Goal: Check status: Check status

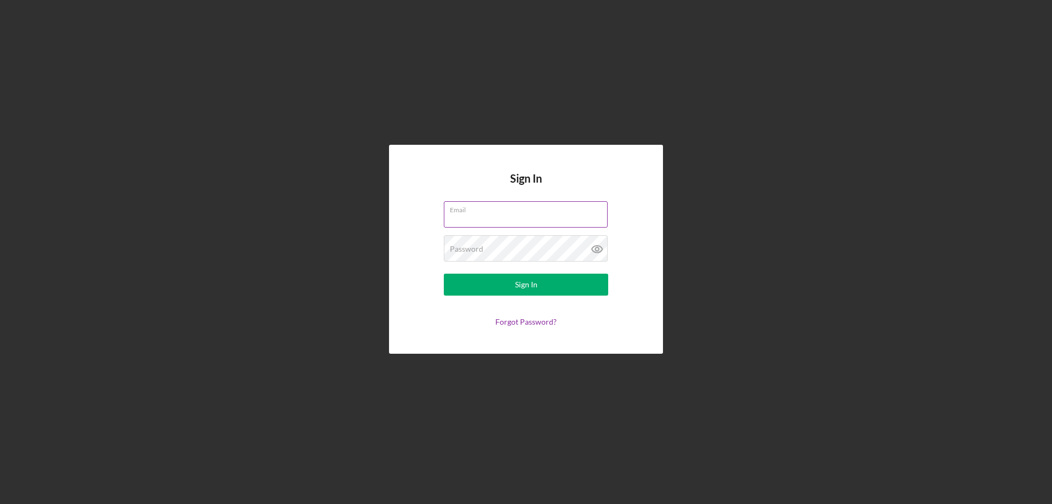
click at [553, 215] on input "Email" at bounding box center [526, 214] width 164 height 26
type input "[EMAIL_ADDRESS][DOMAIN_NAME]"
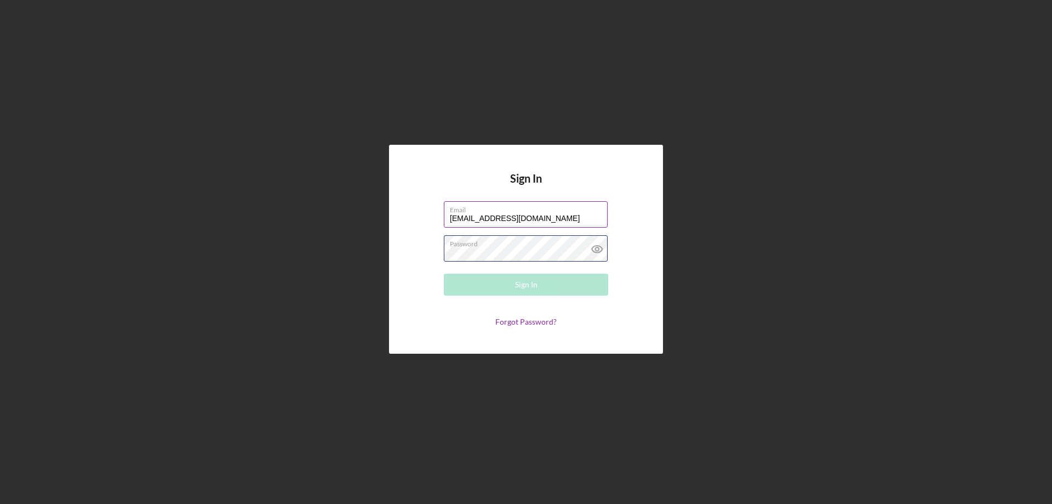
click at [503, 247] on div "Password Required" at bounding box center [526, 248] width 164 height 27
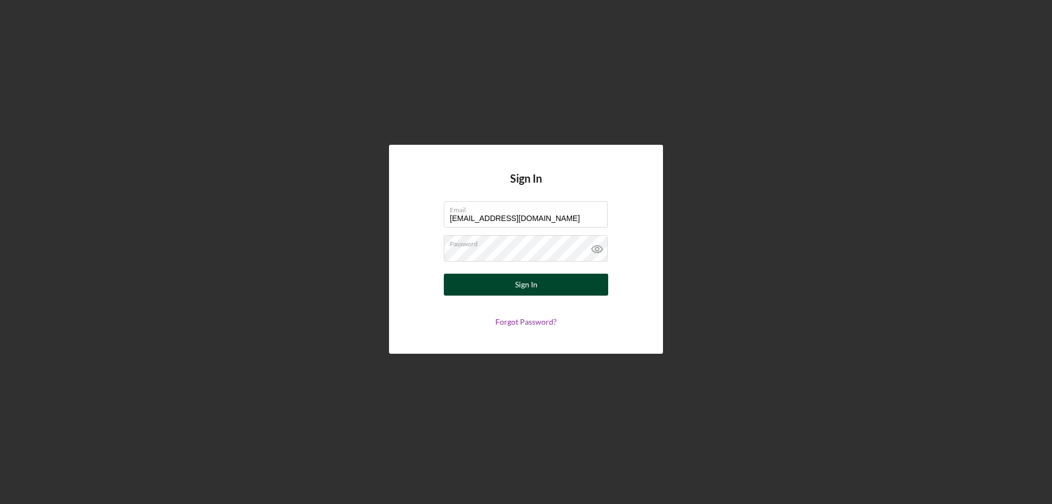
click at [536, 286] on div "Sign In" at bounding box center [526, 284] width 22 height 22
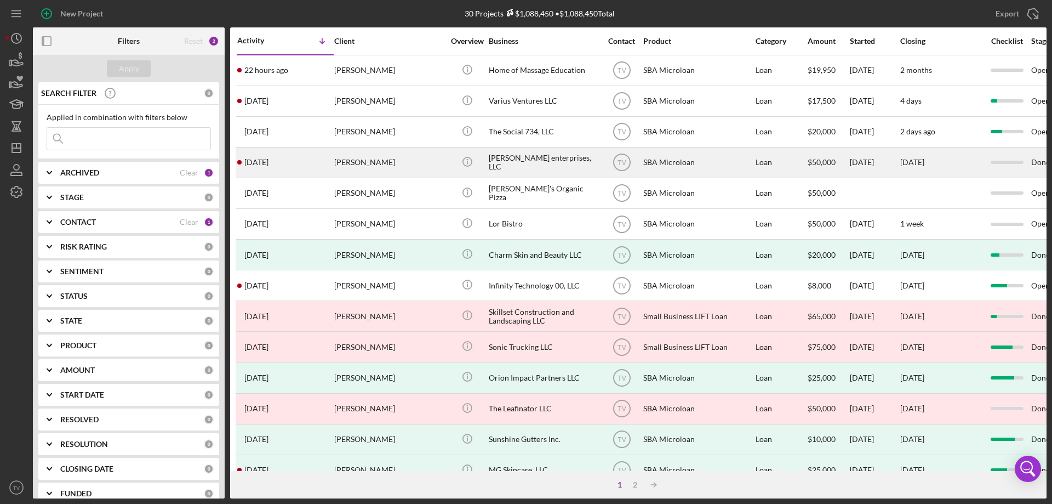
click at [268, 163] on time "[DATE]" at bounding box center [256, 162] width 24 height 9
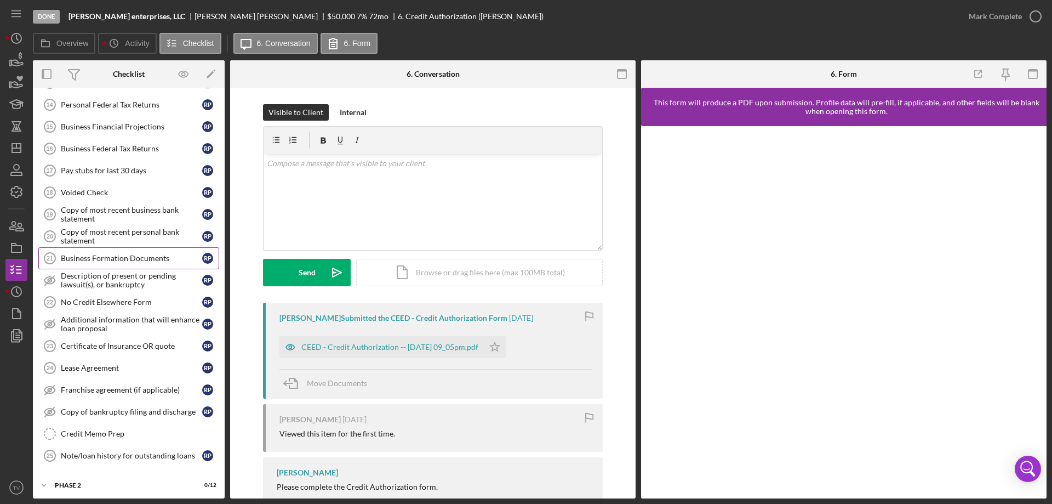
scroll to position [333, 0]
click at [43, 482] on icon "Icon/Expander" at bounding box center [44, 481] width 22 height 22
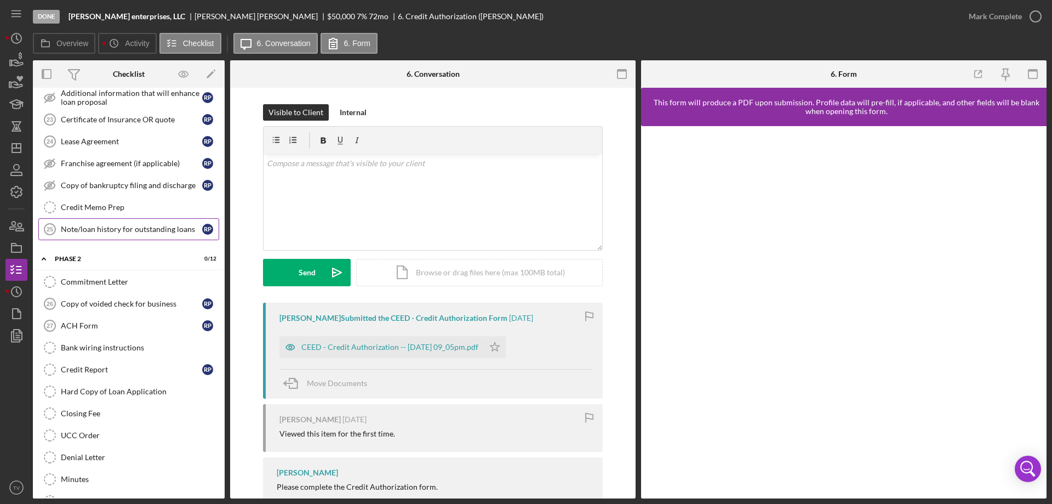
scroll to position [602, 0]
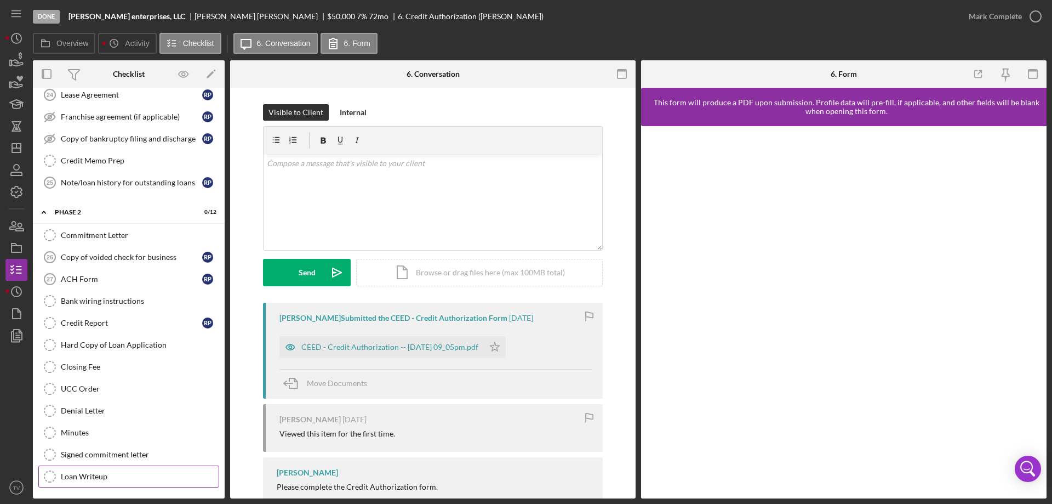
click at [96, 476] on div "Loan Writeup" at bounding box center [140, 476] width 158 height 9
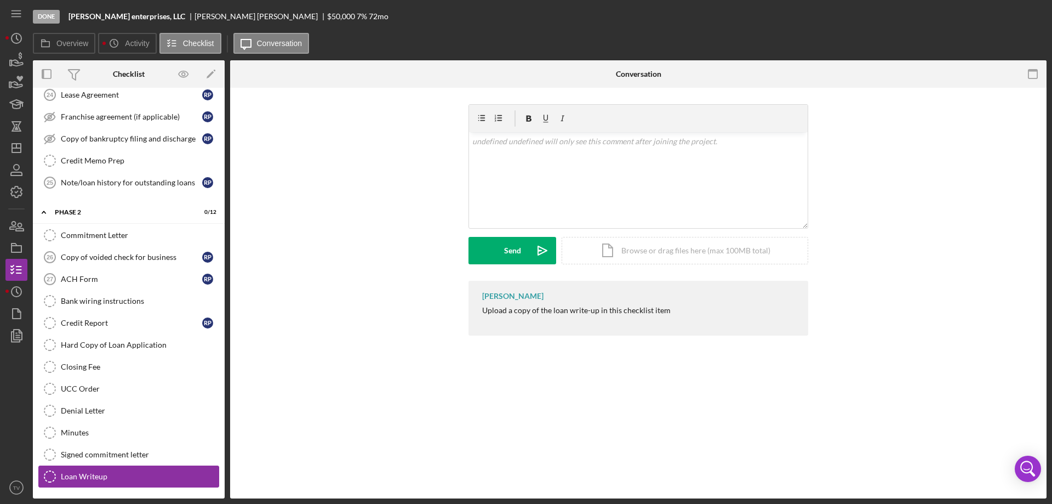
scroll to position [602, 0]
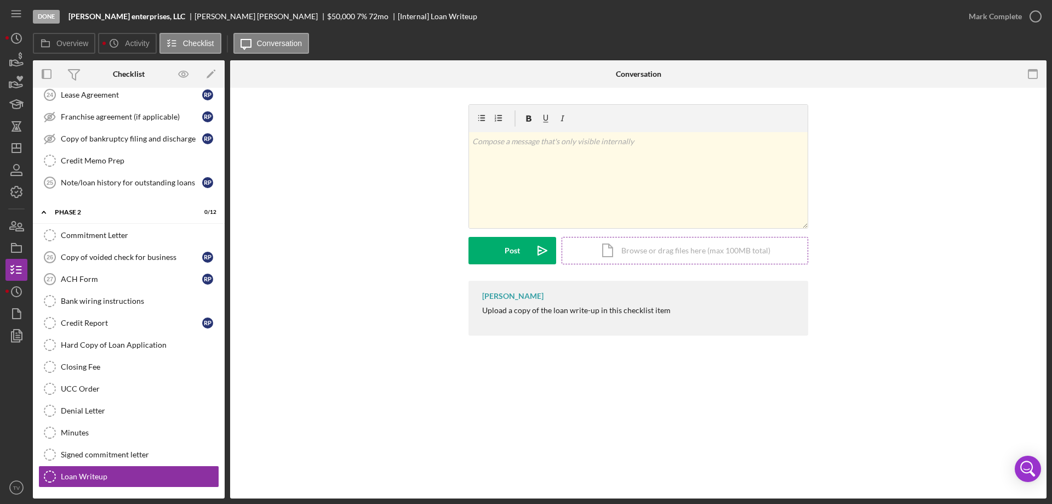
click at [699, 254] on div "Icon/Document Browse or drag files here (max 100MB total) Tap to choose files o…" at bounding box center [685, 250] width 247 height 27
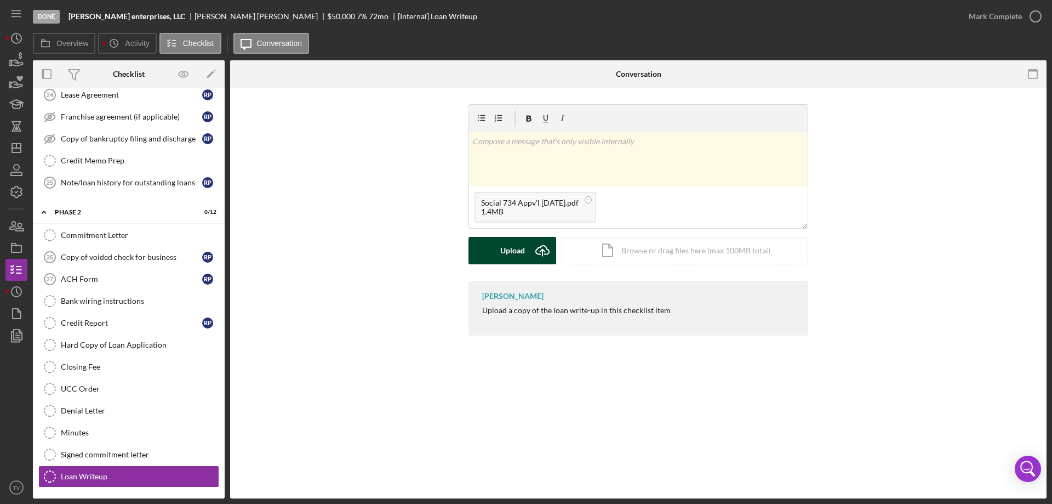
click at [513, 249] on div "Upload" at bounding box center [512, 250] width 25 height 27
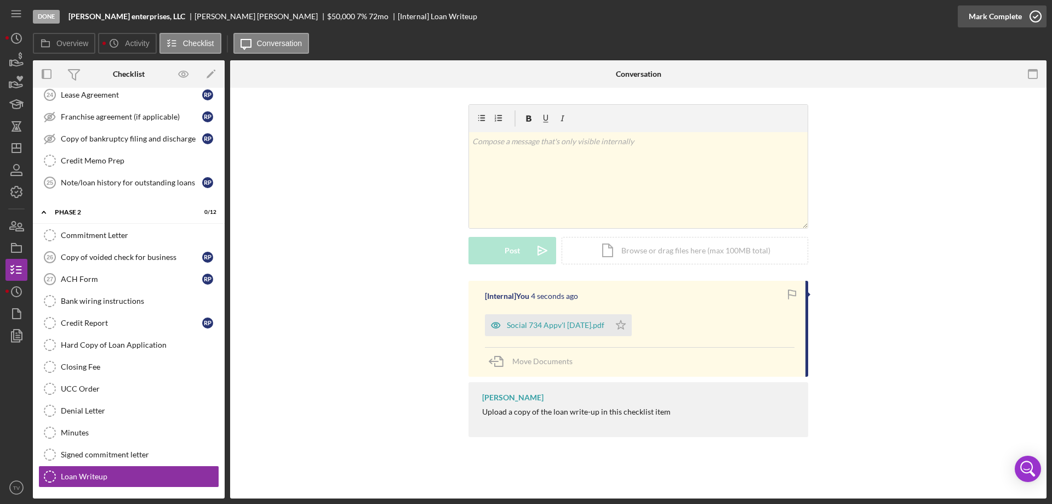
click at [1038, 18] on icon "button" at bounding box center [1035, 16] width 27 height 27
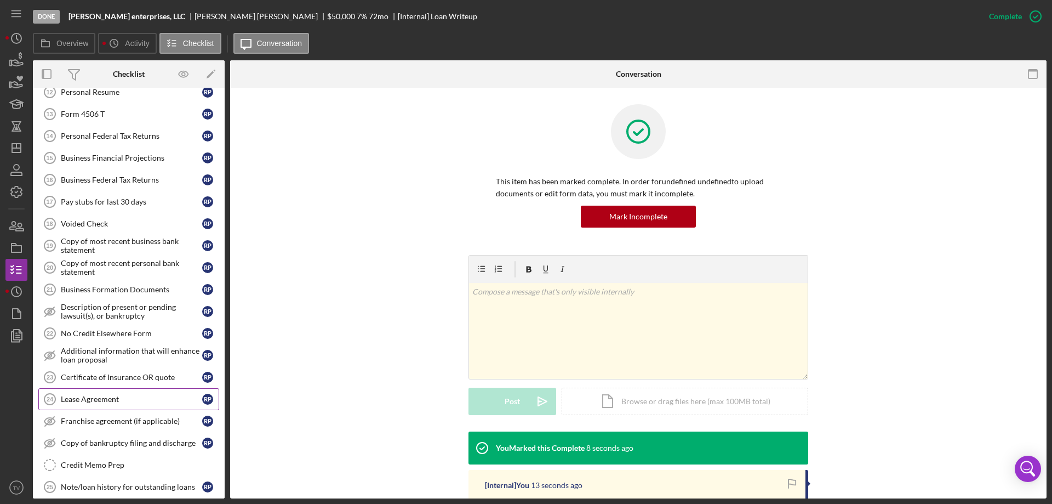
scroll to position [273, 0]
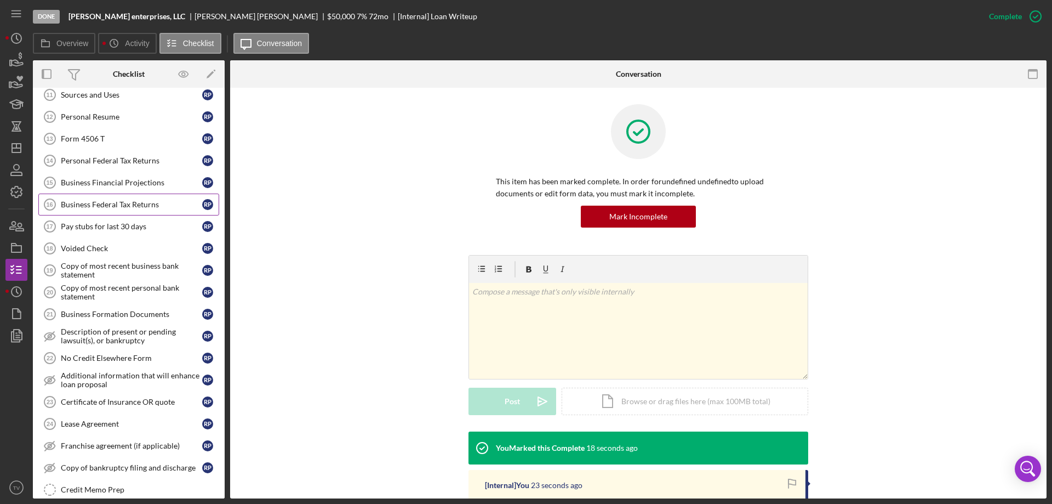
click at [105, 206] on div "Business Federal Tax Returns" at bounding box center [131, 204] width 141 height 9
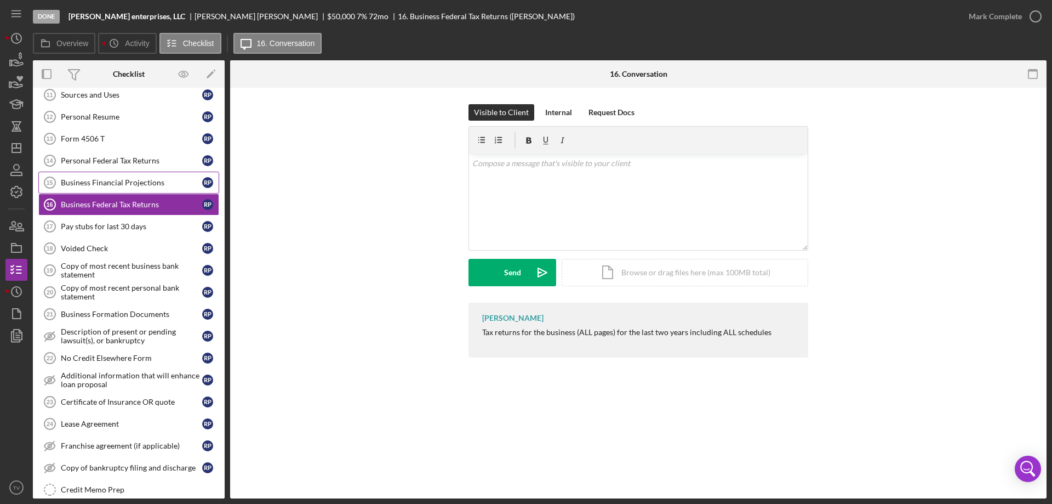
click at [100, 185] on div "Business Financial Projections" at bounding box center [131, 182] width 141 height 9
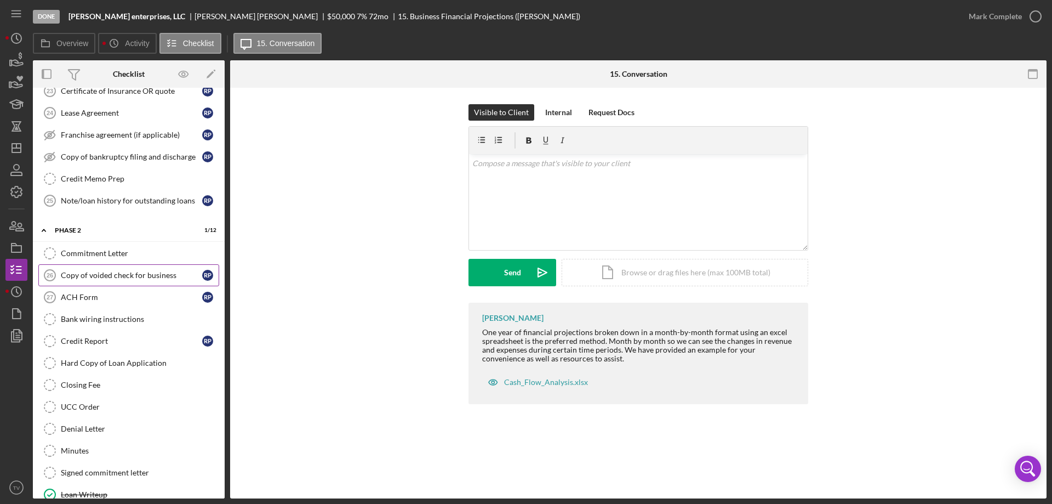
scroll to position [602, 0]
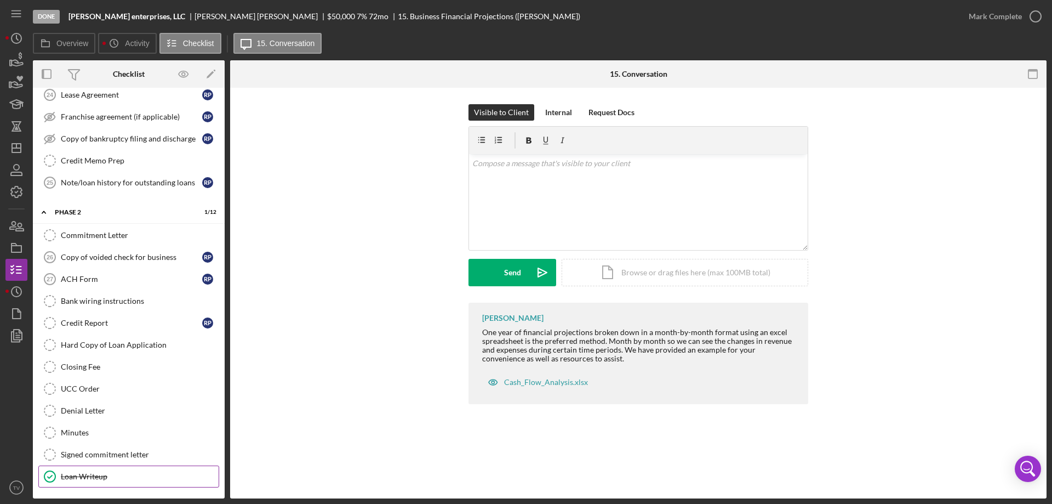
click at [94, 476] on div "Loan Writeup" at bounding box center [140, 476] width 158 height 9
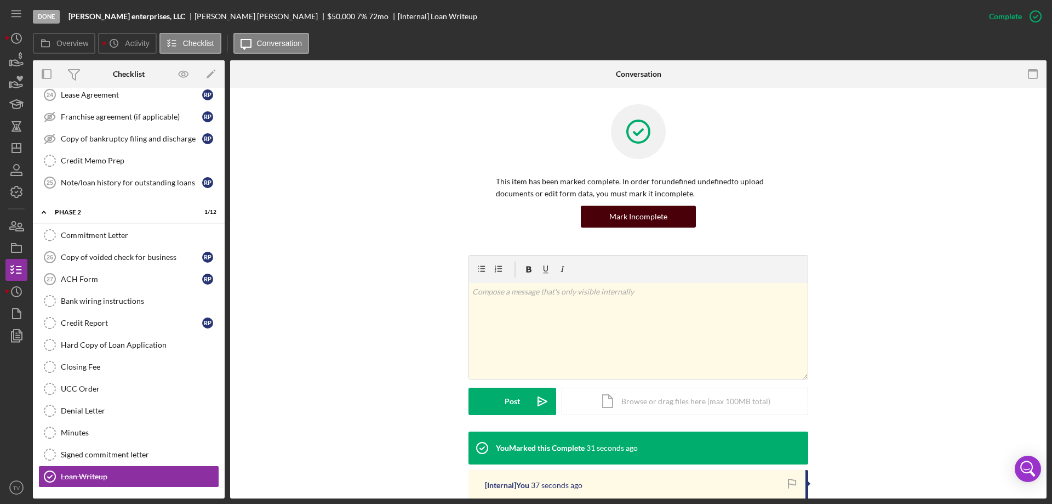
click at [637, 214] on div "Mark Incomplete" at bounding box center [638, 216] width 58 height 22
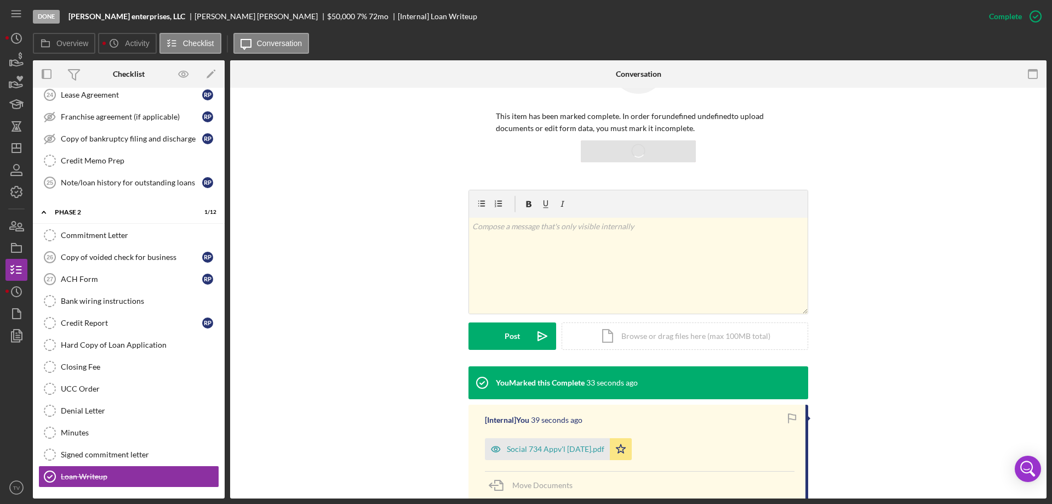
scroll to position [150, 0]
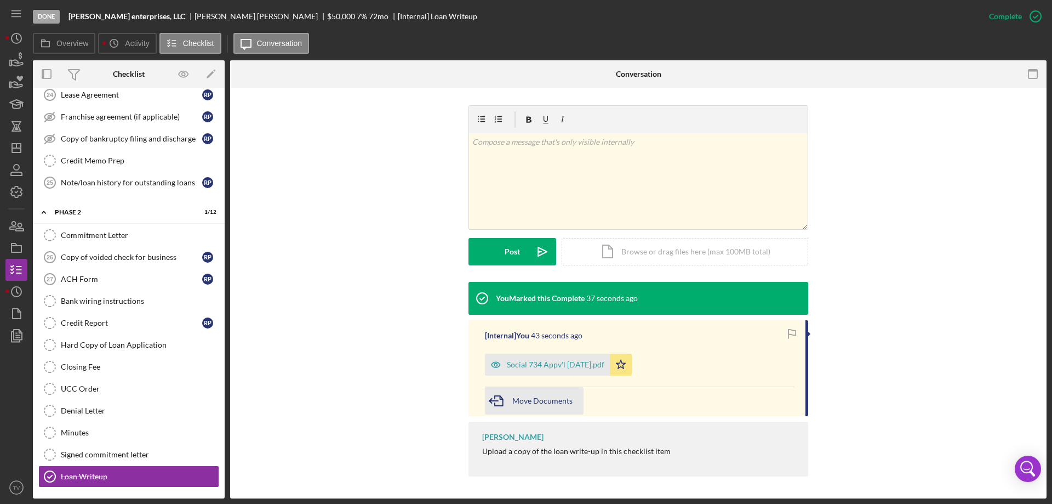
click at [536, 399] on span "Move Documents" at bounding box center [542, 400] width 60 height 9
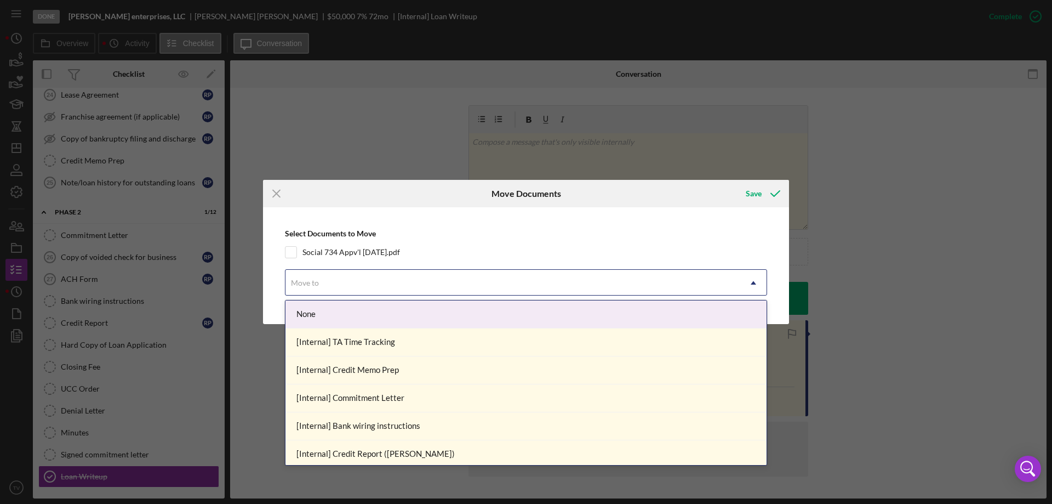
click at [323, 279] on div "Move to" at bounding box center [512, 282] width 455 height 25
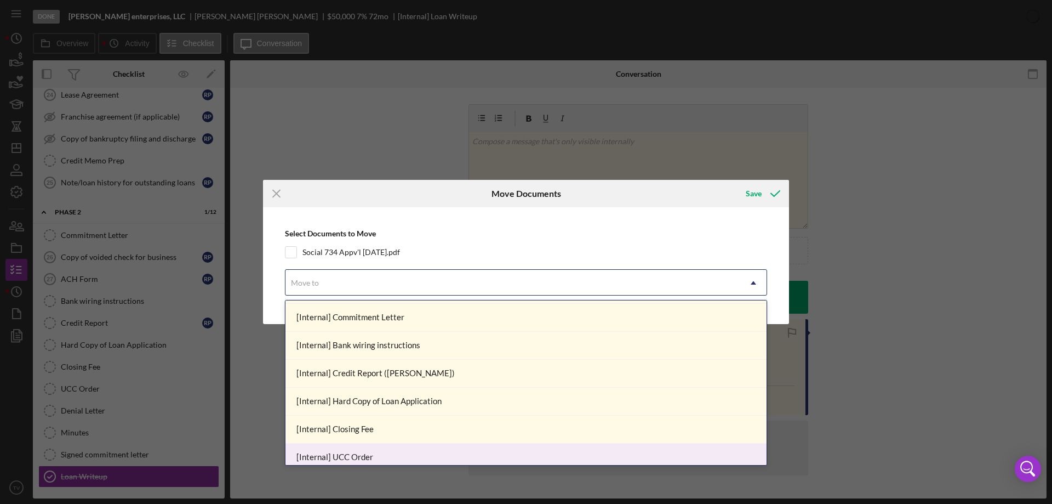
scroll to position [0, 0]
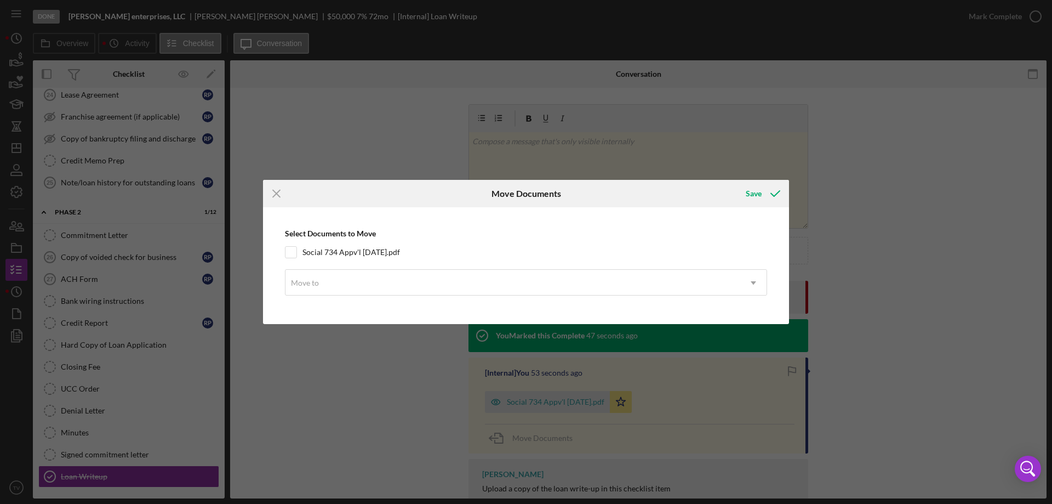
click at [293, 250] on div "Select Documents to Move Social 734 Appv'l [DATE].pdf Move to Icon/Dropdown Arr…" at bounding box center [525, 266] width 515 height 106
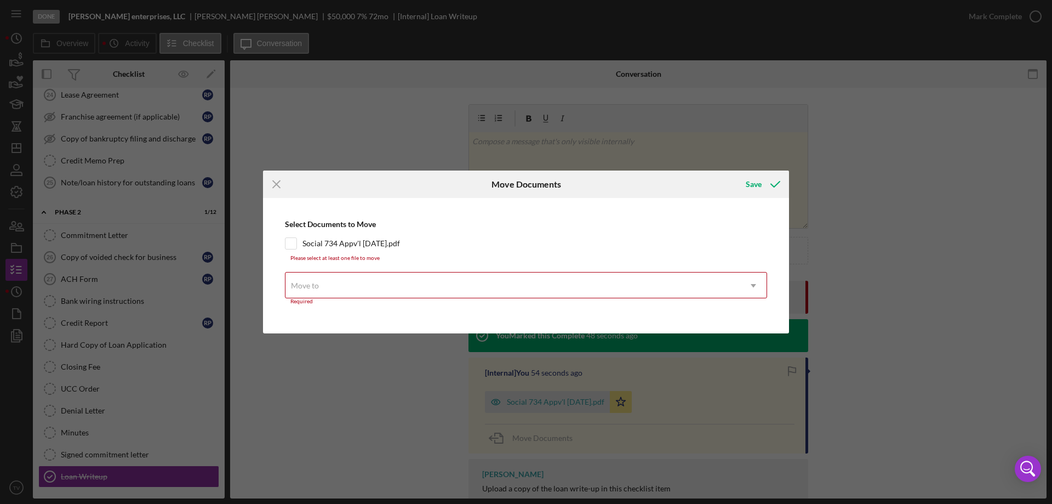
click at [291, 249] on div "Select Documents to Move Social 734 Appv'l [DATE].pdf Please select at least on…" at bounding box center [525, 265] width 515 height 124
click at [292, 248] on div at bounding box center [291, 243] width 12 height 12
click at [294, 242] on input "Social 734 Appv'l [DATE].pdf" at bounding box center [290, 243] width 11 height 11
checkbox input "true"
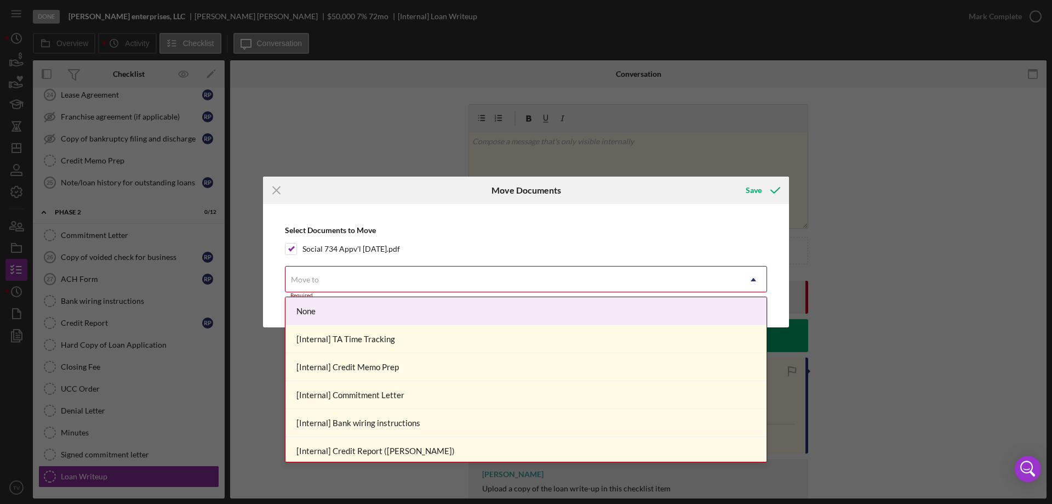
click at [462, 277] on div "Move to" at bounding box center [512, 279] width 455 height 25
click at [319, 313] on div "None" at bounding box center [525, 311] width 481 height 28
click at [754, 277] on icon "Icon/Dropdown Arrow" at bounding box center [753, 279] width 26 height 26
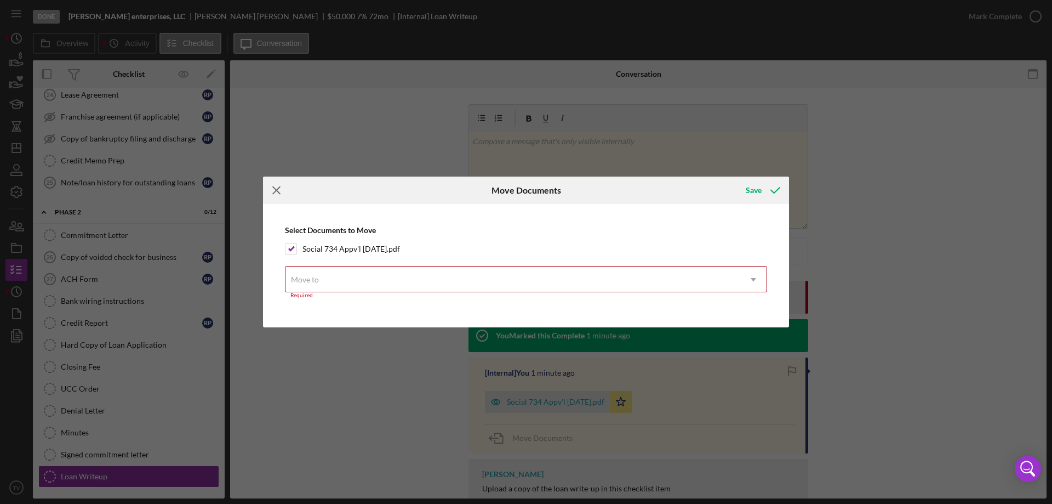
click at [274, 186] on icon "Icon/Menu Close" at bounding box center [276, 189] width 27 height 27
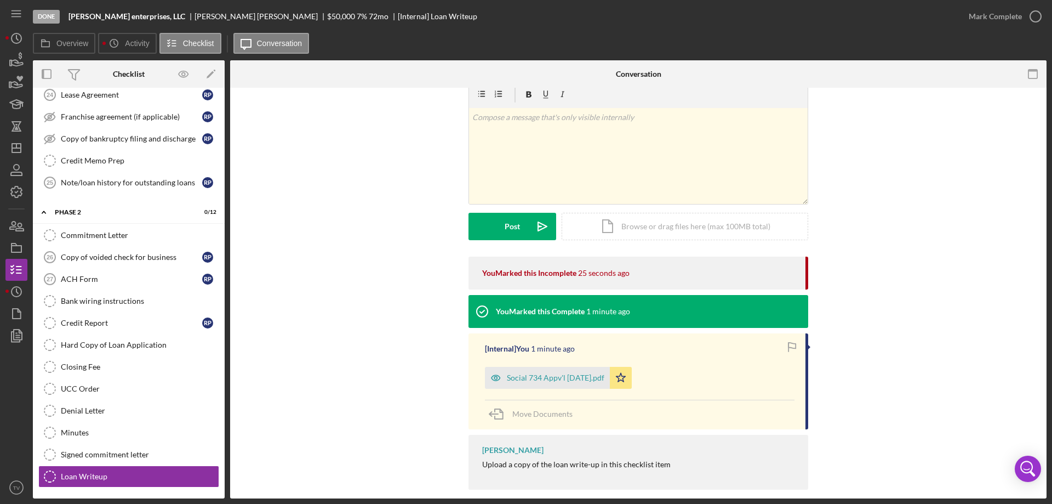
scroll to position [37, 0]
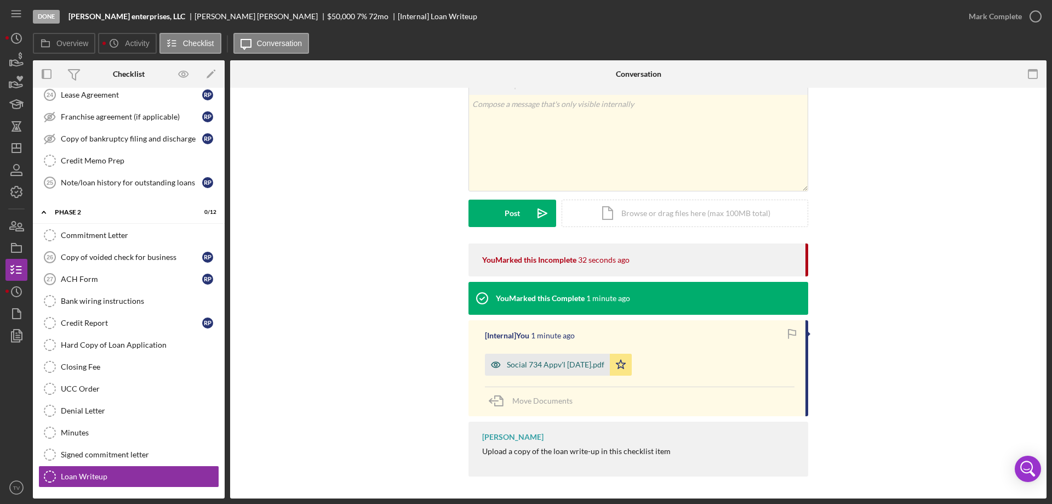
drag, startPoint x: 544, startPoint y: 369, endPoint x: 518, endPoint y: 363, distance: 25.8
drag, startPoint x: 518, startPoint y: 363, endPoint x: 950, endPoint y: 362, distance: 431.2
click at [959, 363] on div "You Marked this Incomplete 41 seconds ago You Marked this Complete 1 minute ago…" at bounding box center [639, 362] width 784 height 238
click at [576, 363] on div "Social 734 Appv'l [DATE].pdf" at bounding box center [556, 364] width 98 height 9
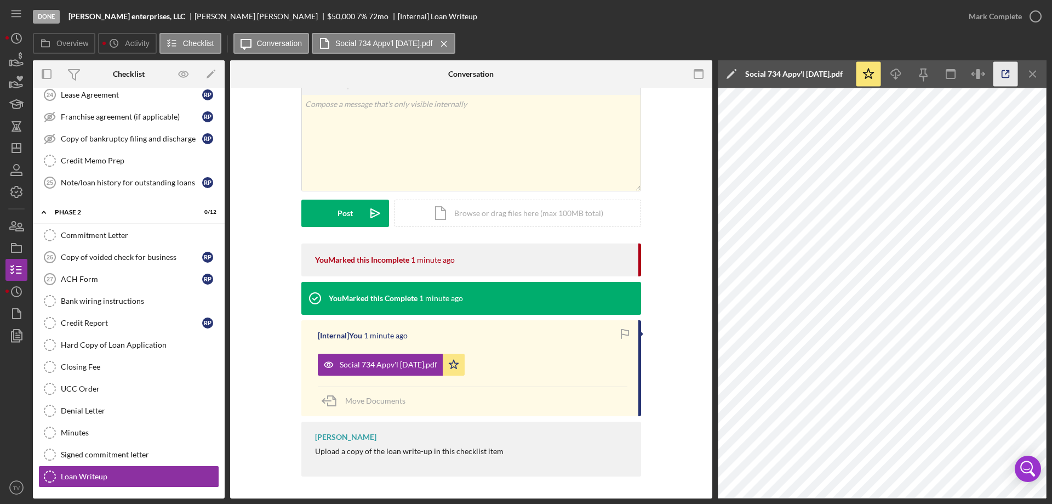
click at [1005, 72] on icon "button" at bounding box center [1005, 74] width 25 height 25
drag, startPoint x: 390, startPoint y: 351, endPoint x: 568, endPoint y: 384, distance: 180.6
click at [568, 384] on div "[Internal] You 1 minute ago Social 734 Appv'l [DATE].pdf Icon/Star Move Documen…" at bounding box center [471, 368] width 340 height 96
drag, startPoint x: 699, startPoint y: 259, endPoint x: 620, endPoint y: 335, distance: 108.9
click at [621, 332] on icon "button" at bounding box center [625, 334] width 25 height 25
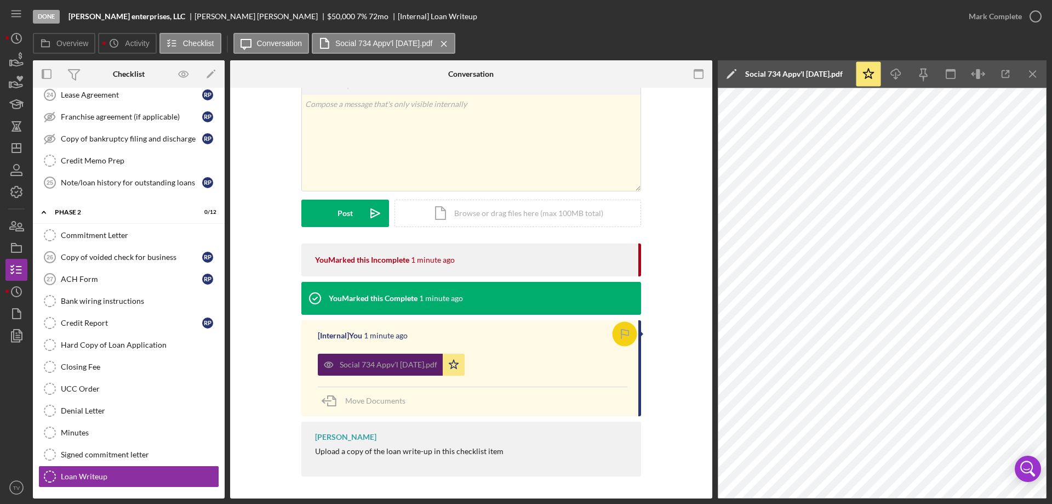
click at [351, 356] on div "Social 734 Appv'l [DATE].pdf" at bounding box center [380, 364] width 125 height 22
click at [311, 294] on icon at bounding box center [314, 297] width 27 height 27
click at [630, 334] on icon "button" at bounding box center [625, 334] width 25 height 25
drag, startPoint x: 448, startPoint y: 378, endPoint x: 363, endPoint y: 374, distance: 84.5
click at [363, 374] on div "Social 734 Appv'l [DATE].pdf" at bounding box center [380, 364] width 125 height 22
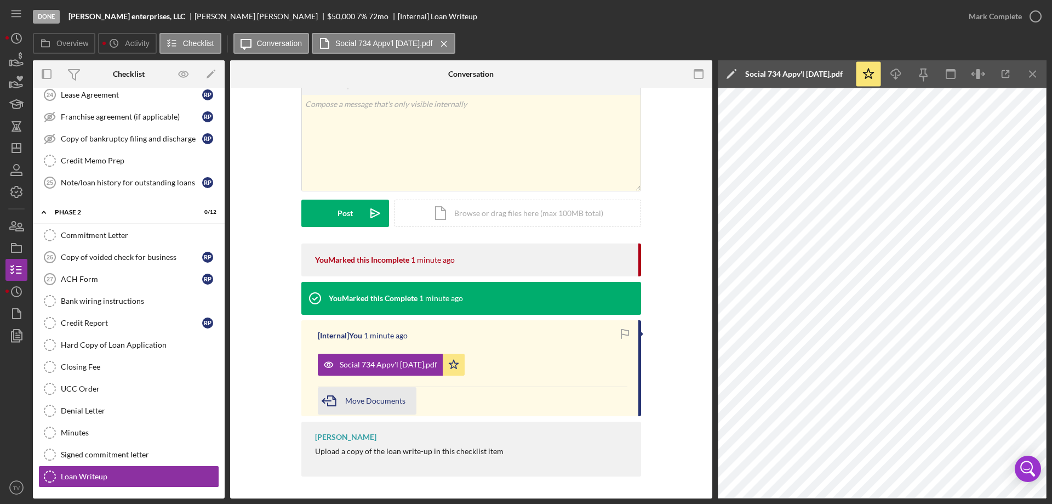
click at [364, 402] on span "Move Documents" at bounding box center [375, 400] width 60 height 9
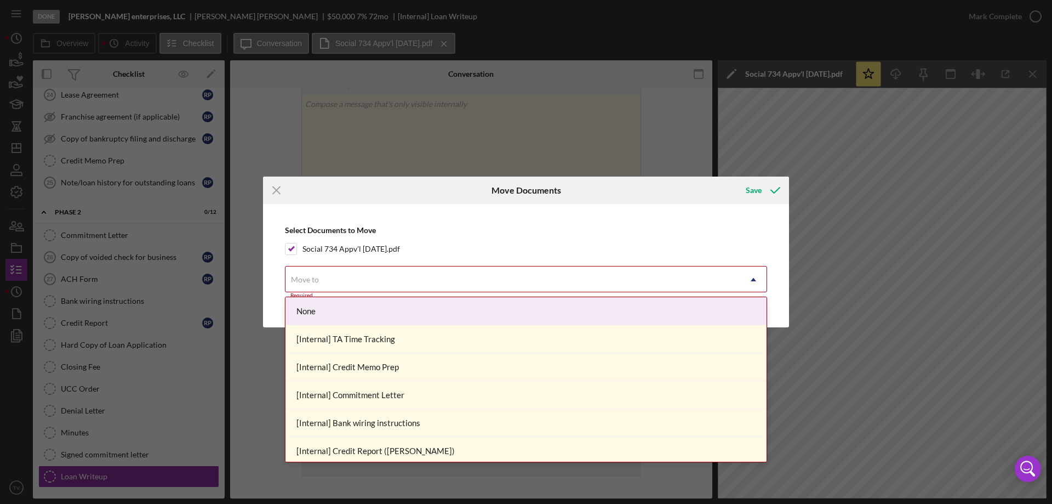
click at [751, 281] on icon "Icon/Dropdown Arrow" at bounding box center [753, 279] width 26 height 26
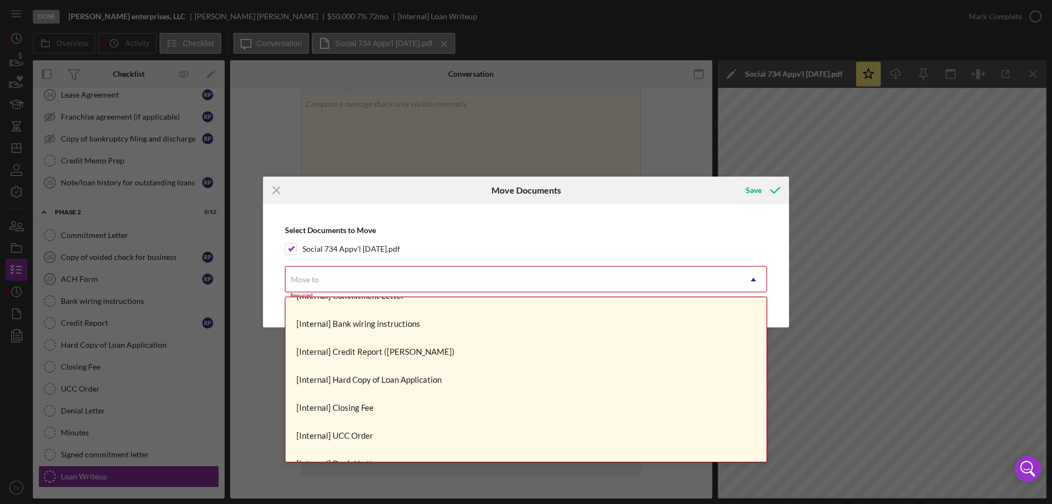
scroll to position [0, 0]
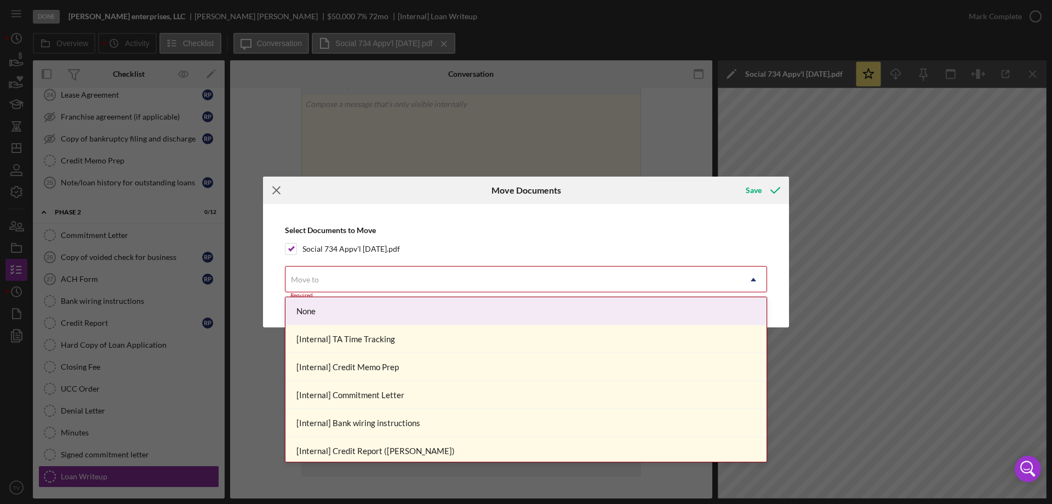
click at [279, 190] on icon "Icon/Menu Close" at bounding box center [276, 189] width 27 height 27
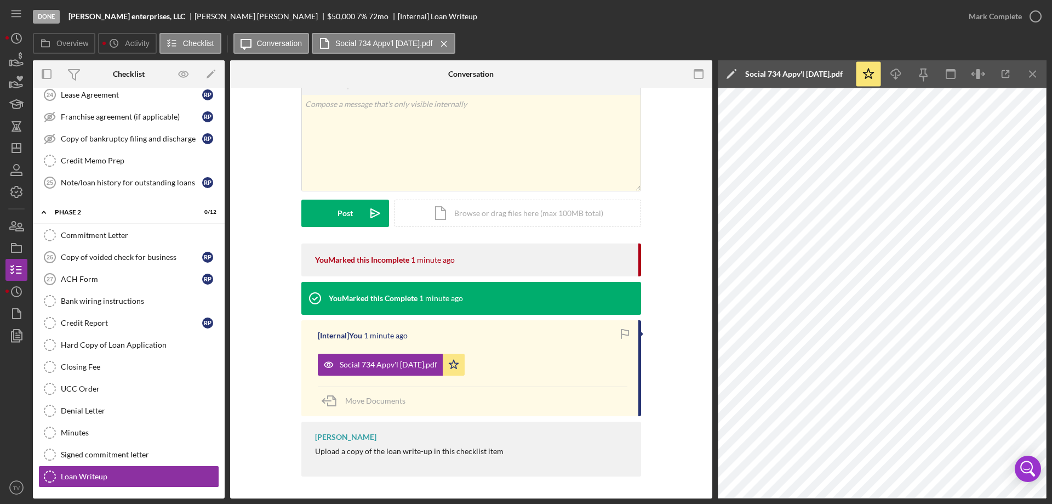
click at [501, 302] on div "You Marked this Complete 1 minute ago" at bounding box center [471, 298] width 340 height 33
click at [312, 298] on icon at bounding box center [314, 297] width 27 height 27
click at [632, 310] on div "You Marked this Complete 1 minute ago" at bounding box center [471, 298] width 340 height 33
click at [715, 26] on div "Done [PERSON_NAME] enterprises, LLC [PERSON_NAME] $50,000 7 % 72 mo [Internal] …" at bounding box center [495, 16] width 925 height 33
click at [448, 46] on icon "Icon/Menu Close" at bounding box center [444, 43] width 19 height 27
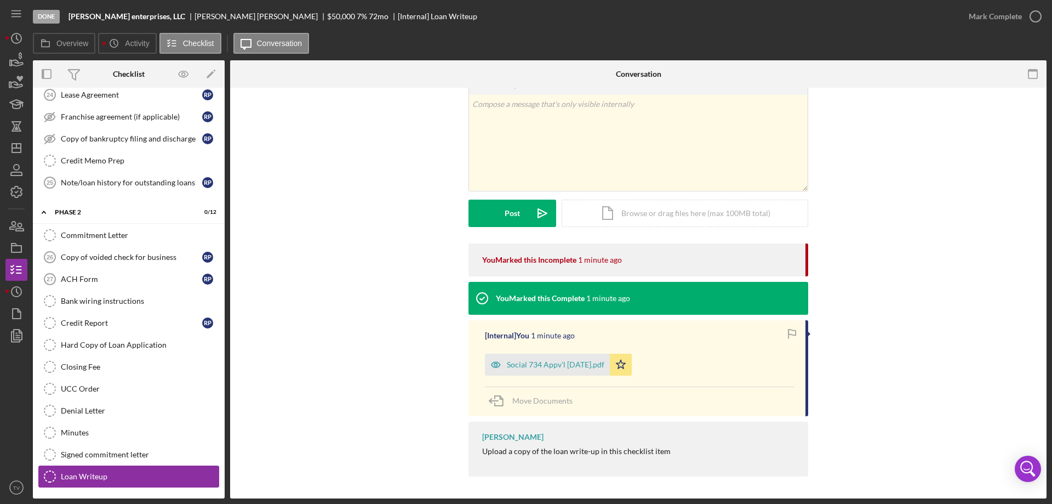
click at [97, 477] on div "Loan Writeup" at bounding box center [140, 476] width 158 height 9
click at [574, 363] on div "Social 734 Appv'l [DATE].pdf" at bounding box center [556, 364] width 98 height 9
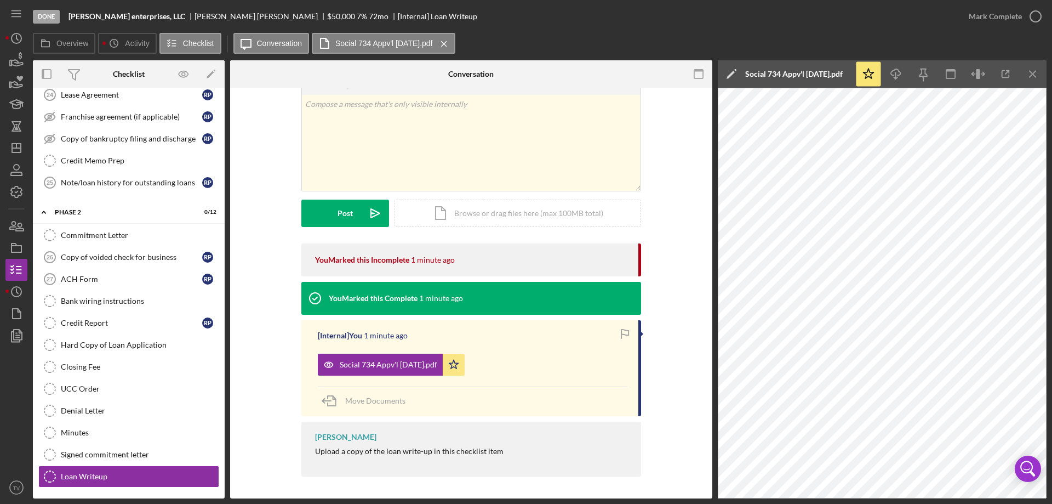
click at [575, 360] on div "Social 734 Appv'l [DATE].pdf Icon/Star" at bounding box center [473, 361] width 310 height 27
drag, startPoint x: 418, startPoint y: 40, endPoint x: 346, endPoint y: 37, distance: 71.8
drag, startPoint x: 346, startPoint y: 37, endPoint x: 650, endPoint y: 24, distance: 304.4
click at [650, 24] on div "Done [PERSON_NAME] enterprises, LLC [PERSON_NAME] $50,000 7 % 72 mo [Internal] …" at bounding box center [495, 16] width 925 height 33
